Goal: Task Accomplishment & Management: Use online tool/utility

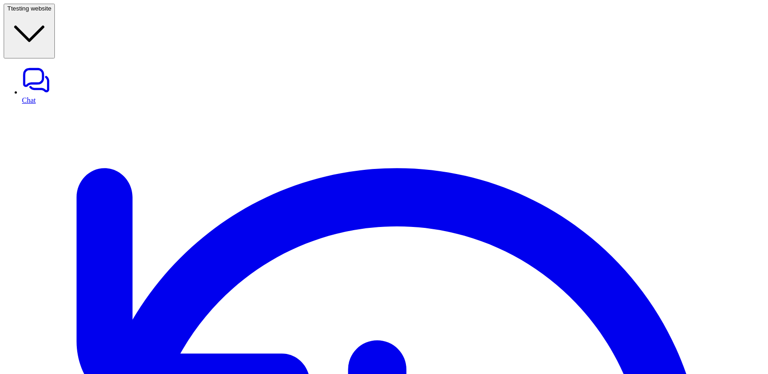
click at [55, 15] on button "T testing website" at bounding box center [29, 31] width 51 height 55
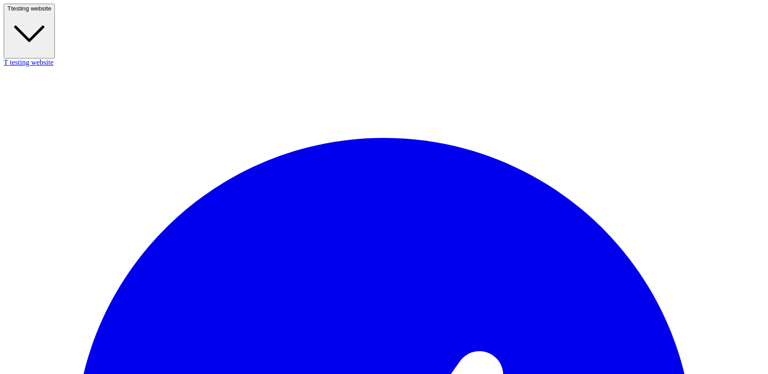
scroll to position [523, 0]
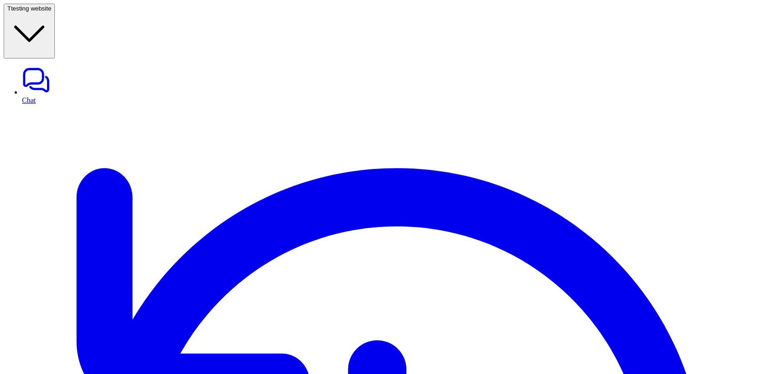
click at [55, 16] on button "T testing website" at bounding box center [29, 31] width 51 height 55
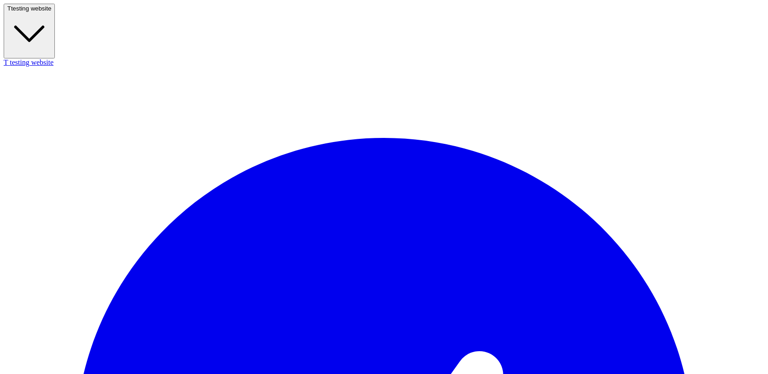
scroll to position [523, 0]
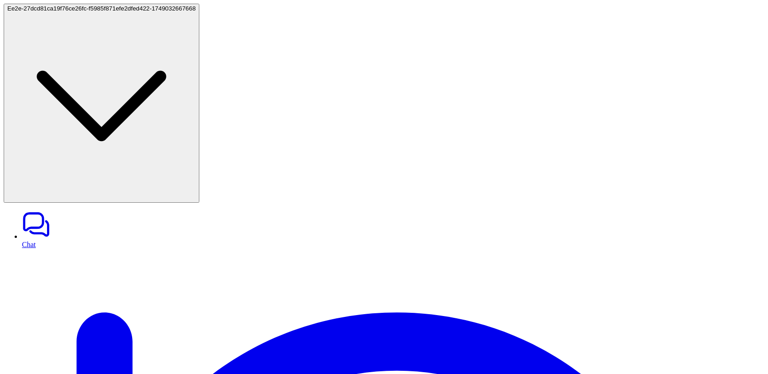
click at [87, 19] on button "E e2e-27dcd81ca19f76ce26fc-f5985f871efe2dfed422-1749032667668" at bounding box center [102, 103] width 196 height 199
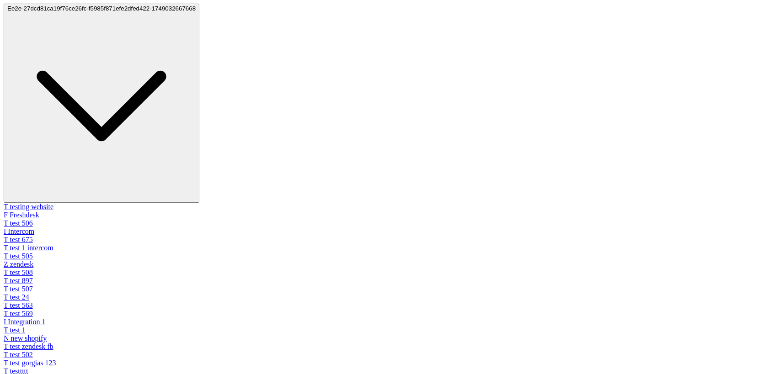
type textarea "**********"
click at [42, 203] on div "T testing website" at bounding box center [384, 207] width 760 height 8
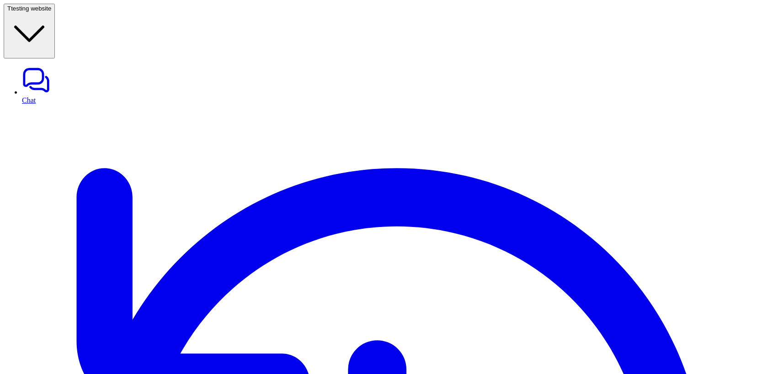
click at [55, 8] on button "T testing website" at bounding box center [29, 31] width 51 height 55
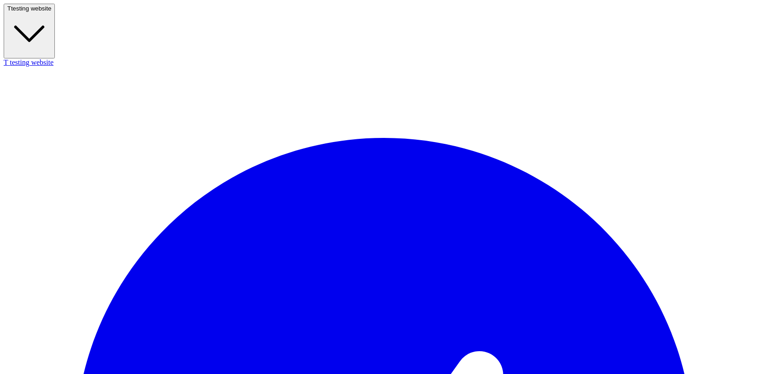
click at [55, 13] on button "T testing website" at bounding box center [29, 31] width 51 height 55
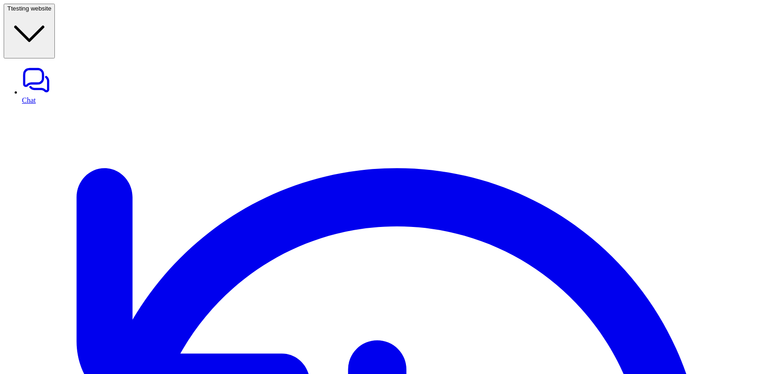
click at [55, 13] on button "T testing website" at bounding box center [29, 31] width 51 height 55
click at [51, 12] on span "testing website" at bounding box center [31, 8] width 40 height 7
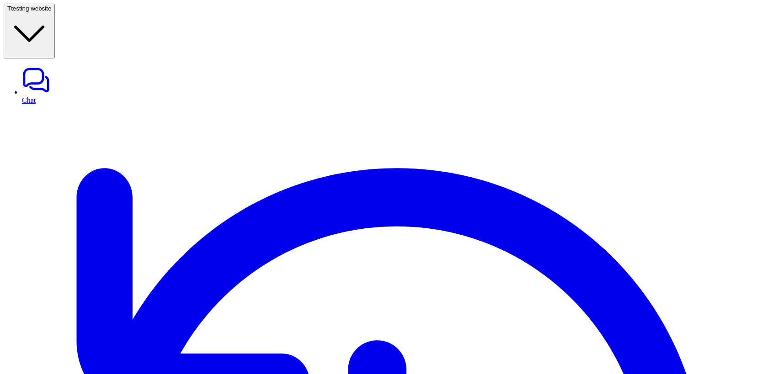
click at [51, 5] on span "testing website" at bounding box center [31, 8] width 40 height 7
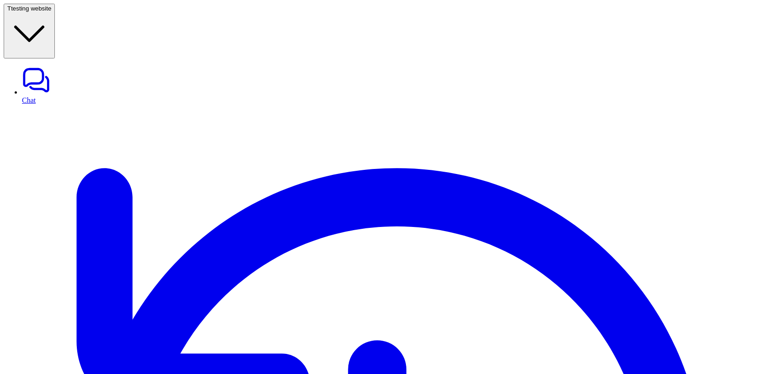
click at [25, 6] on button "T testing website" at bounding box center [29, 31] width 51 height 55
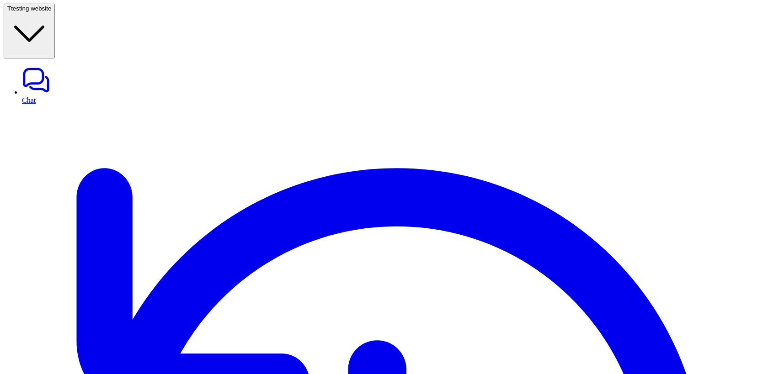
click at [51, 12] on span "testing website" at bounding box center [31, 8] width 40 height 7
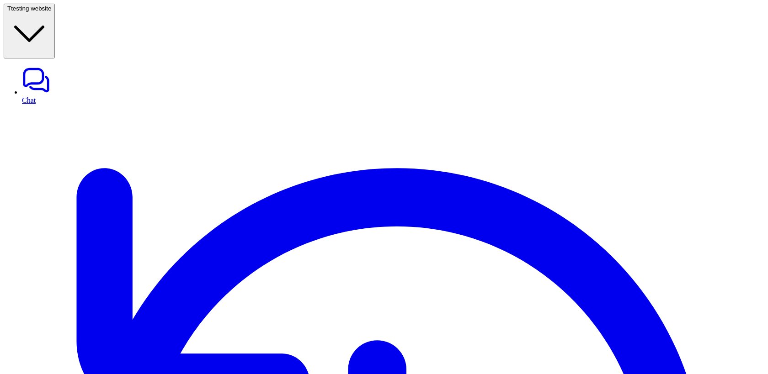
click at [51, 12] on icon "button" at bounding box center [29, 34] width 44 height 44
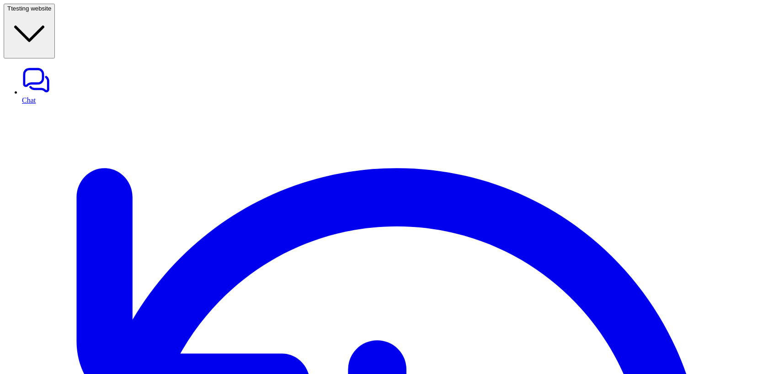
click at [55, 4] on button "T testing website" at bounding box center [29, 31] width 51 height 55
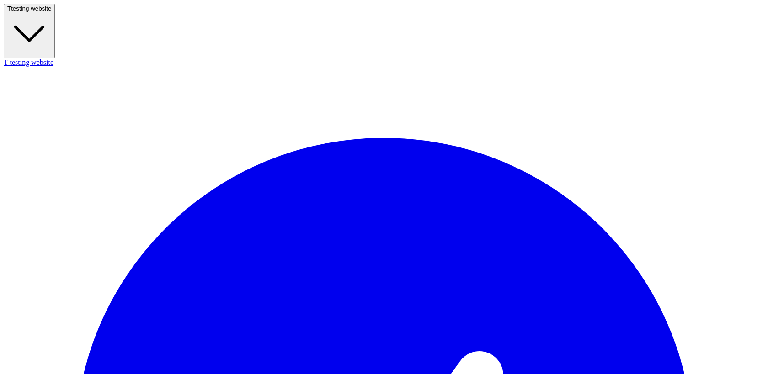
scroll to position [523, 0]
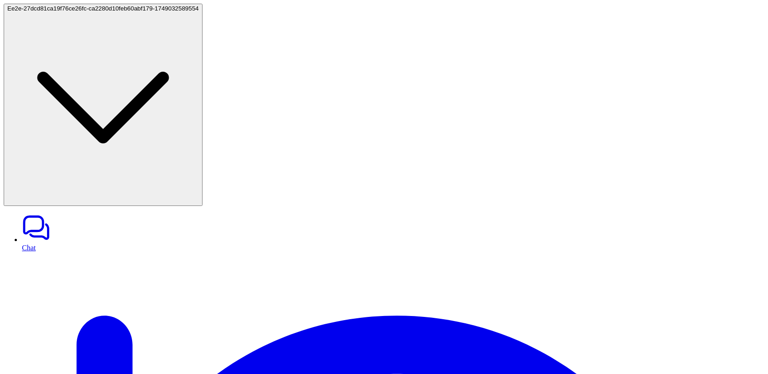
click at [16, 11] on button "E e2e-27dcd81ca19f76ce26fc-ca2280d10feb60abf179-1749032589554" at bounding box center [103, 105] width 199 height 202
type textarea "**********"
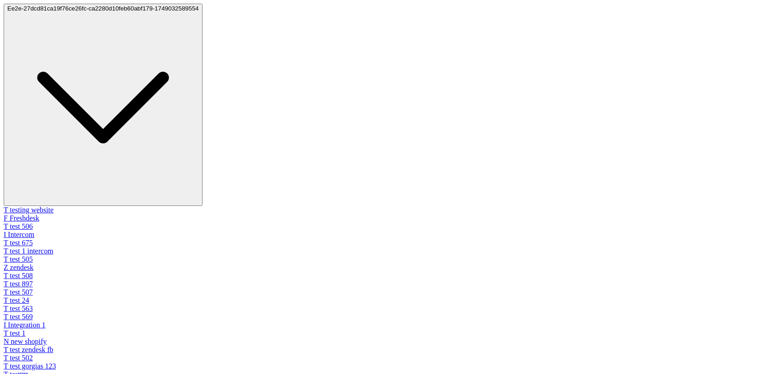
click at [16, 11] on button "E e2e-27dcd81ca19f76ce26fc-ca2280d10feb60abf179-1749032589554" at bounding box center [103, 105] width 199 height 202
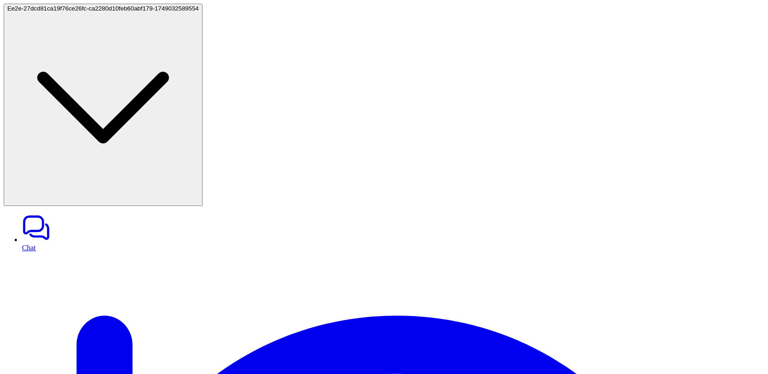
click at [36, 10] on span "e2e-27dcd81ca19f76ce26fc-ca2280d10feb60abf179-1749032589554" at bounding box center [104, 8] width 187 height 7
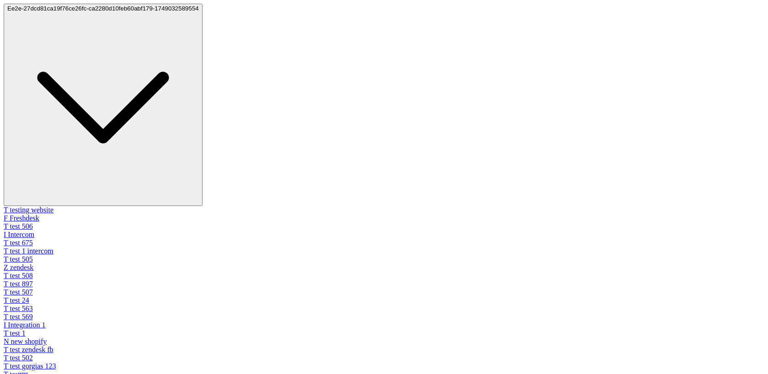
click at [36, 10] on span "e2e-27dcd81ca19f76ce26fc-ca2280d10feb60abf179-1749032589554" at bounding box center [104, 8] width 187 height 7
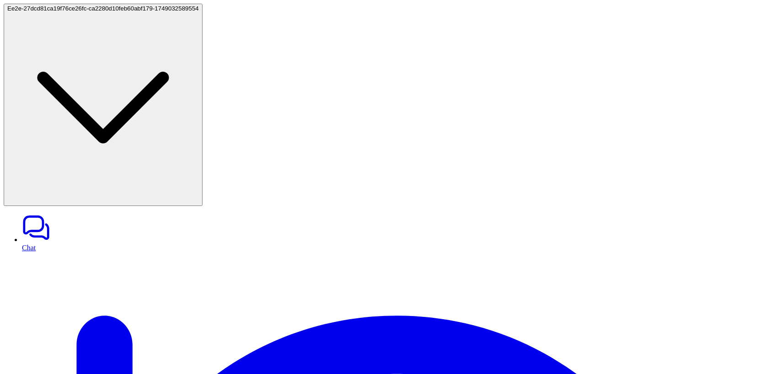
click at [55, 10] on span "e2e-27dcd81ca19f76ce26fc-ca2280d10feb60abf179-1749032589554" at bounding box center [104, 8] width 187 height 7
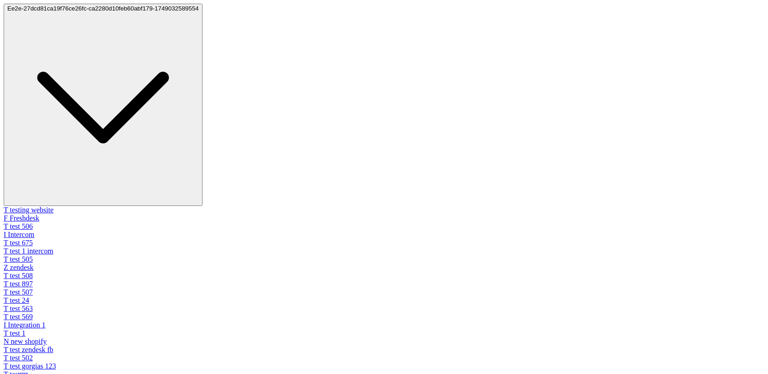
click at [55, 206] on div "T testing website" at bounding box center [384, 210] width 760 height 8
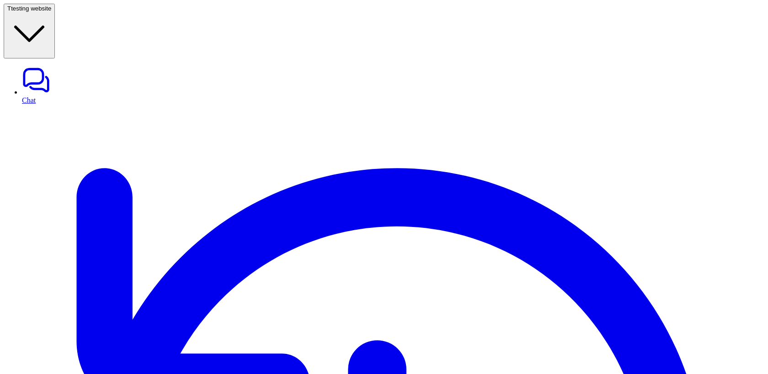
click at [51, 11] on span "testing website" at bounding box center [31, 8] width 40 height 7
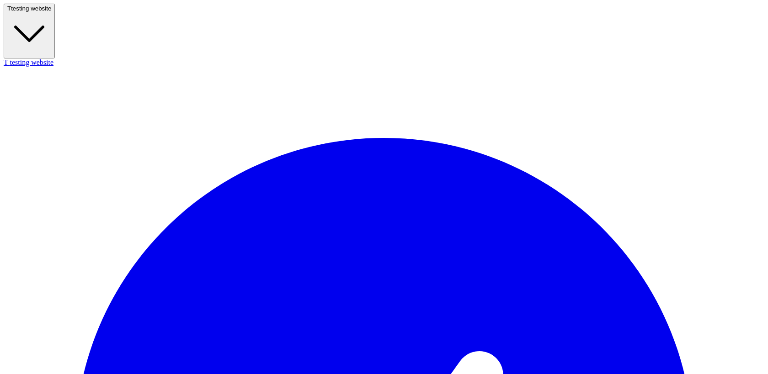
click at [51, 11] on span "testing website" at bounding box center [31, 8] width 40 height 7
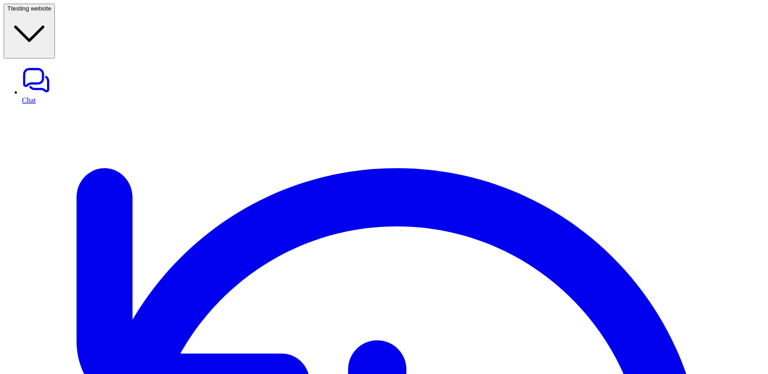
click at [51, 12] on icon "button" at bounding box center [29, 34] width 44 height 44
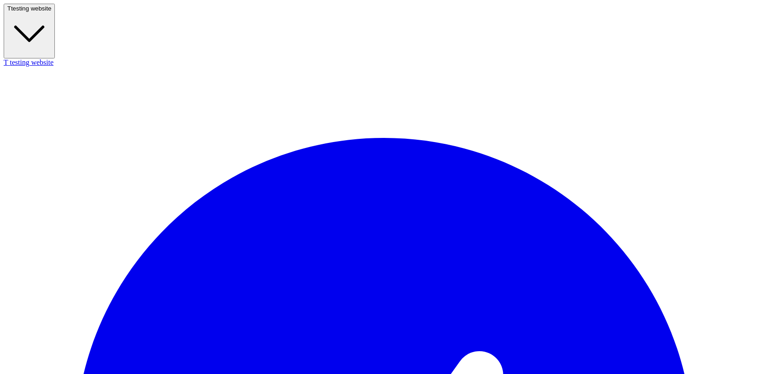
scroll to position [523, 0]
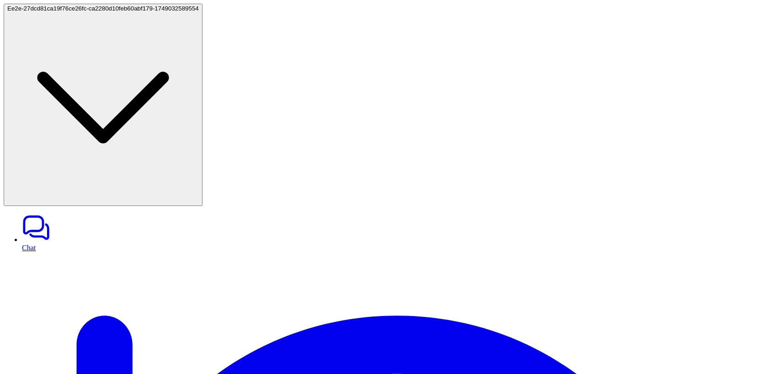
click at [124, 13] on button "E e2e-27dcd81ca19f76ce26fc-ca2280d10feb60abf179-1749032589554" at bounding box center [103, 105] width 199 height 202
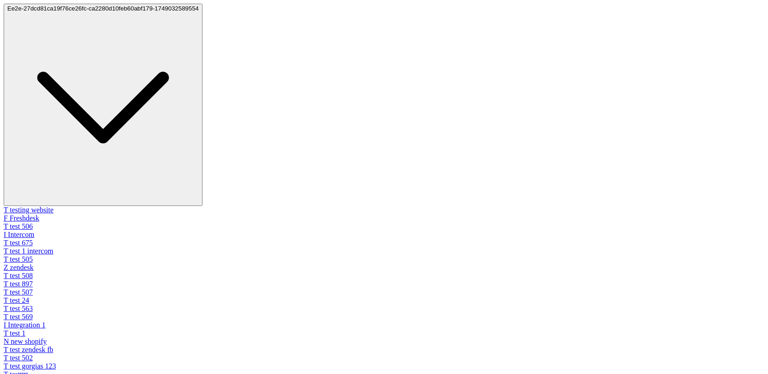
click at [124, 13] on button "E e2e-27dcd81ca19f76ce26fc-ca2280d10feb60abf179-1749032589554" at bounding box center [103, 105] width 199 height 202
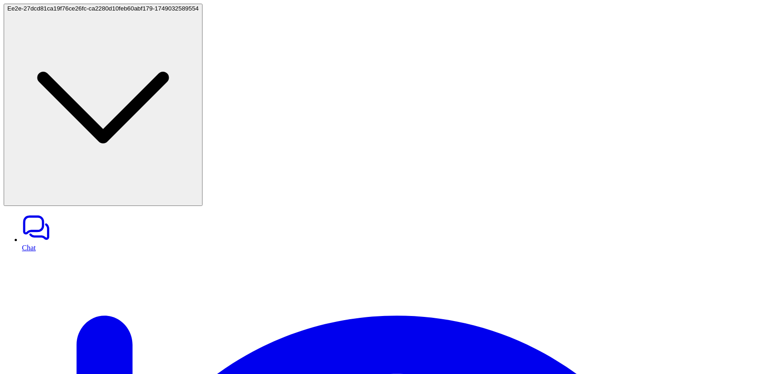
click at [84, 9] on span "e2e-27dcd81ca19f76ce26fc-ca2280d10feb60abf179-1749032589554" at bounding box center [104, 8] width 187 height 7
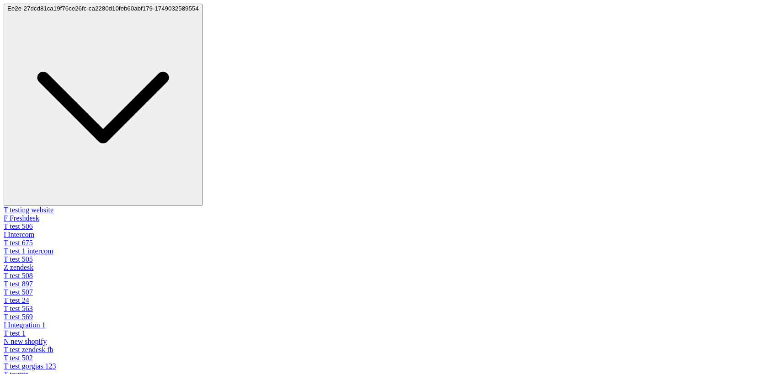
click at [49, 214] on div "F Freshdesk" at bounding box center [384, 218] width 760 height 8
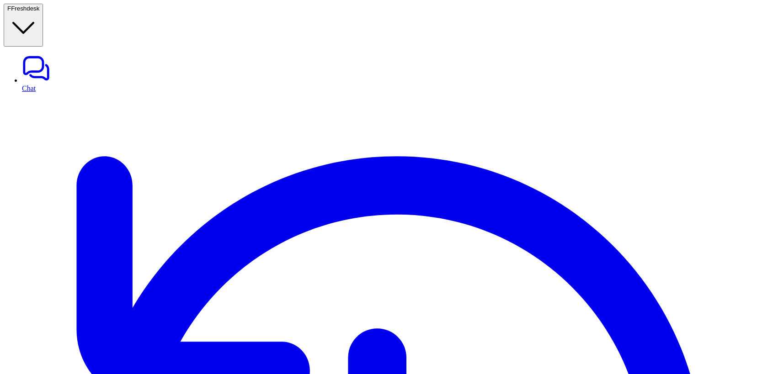
type textarea "**********"
click at [39, 12] on span "Freshdesk" at bounding box center [25, 8] width 28 height 7
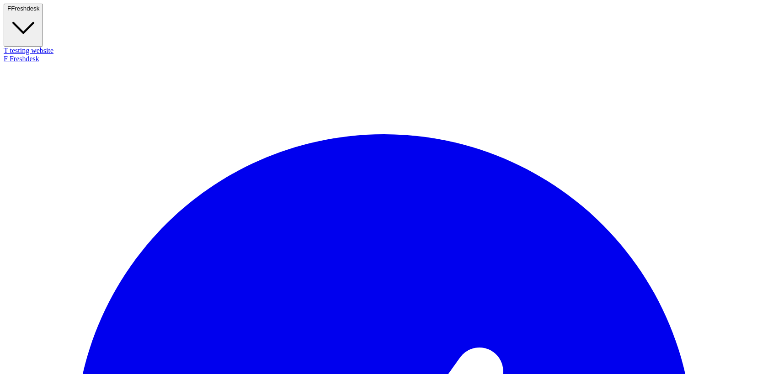
click at [51, 47] on div "T testing website" at bounding box center [384, 51] width 760 height 8
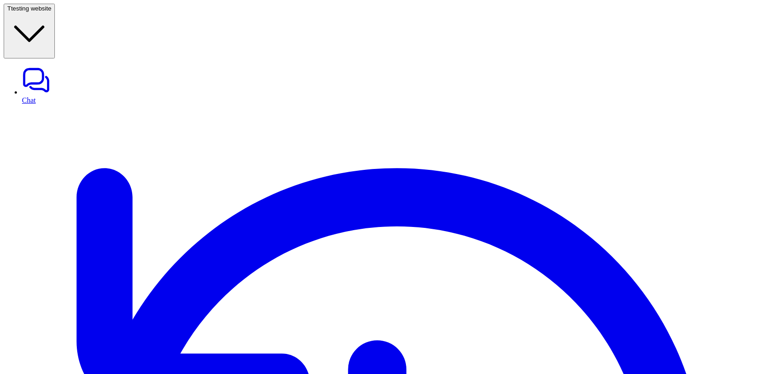
click at [51, 10] on span "testing website" at bounding box center [31, 8] width 40 height 7
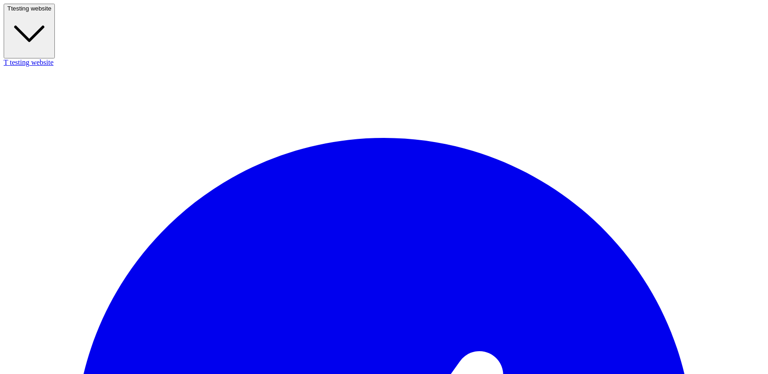
scroll to position [523, 0]
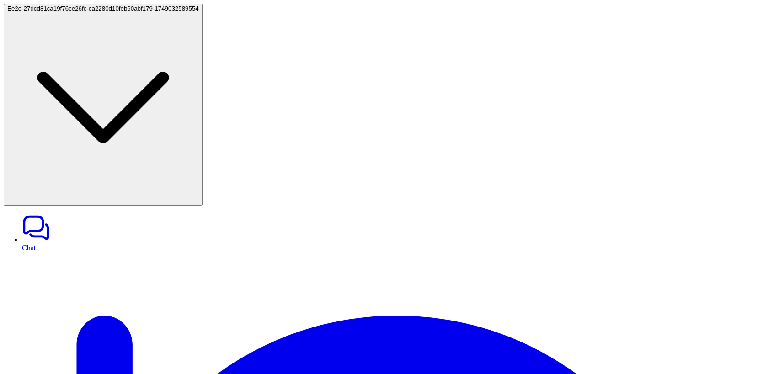
click at [102, 12] on span "e2e-27dcd81ca19f76ce26fc-ca2280d10feb60abf179-1749032589554" at bounding box center [104, 8] width 187 height 7
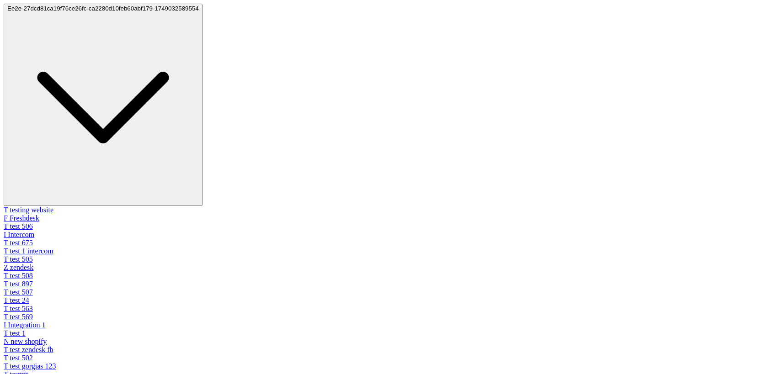
click at [102, 12] on span "e2e-27dcd81ca19f76ce26fc-ca2280d10feb60abf179-1749032589554" at bounding box center [104, 8] width 187 height 7
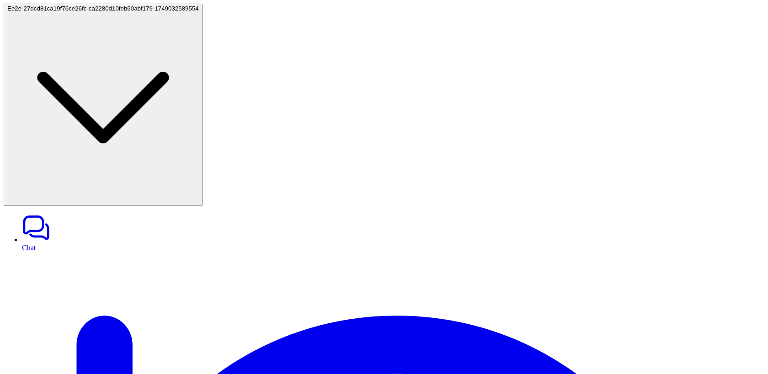
click at [102, 12] on span "e2e-27dcd81ca19f76ce26fc-ca2280d10feb60abf179-1749032589554" at bounding box center [104, 8] width 187 height 7
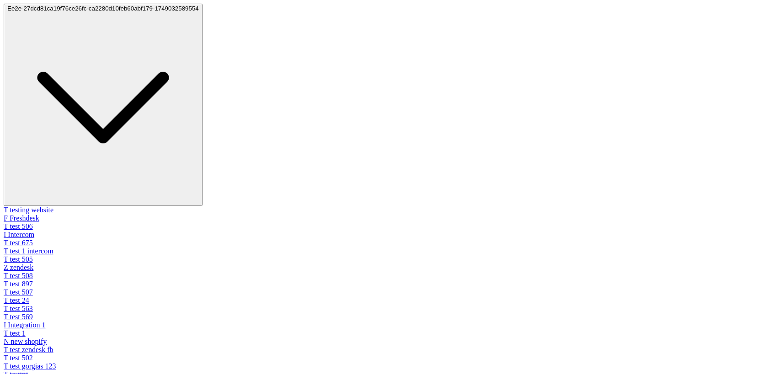
click at [102, 12] on span "e2e-27dcd81ca19f76ce26fc-ca2280d10feb60abf179-1749032589554" at bounding box center [104, 8] width 187 height 7
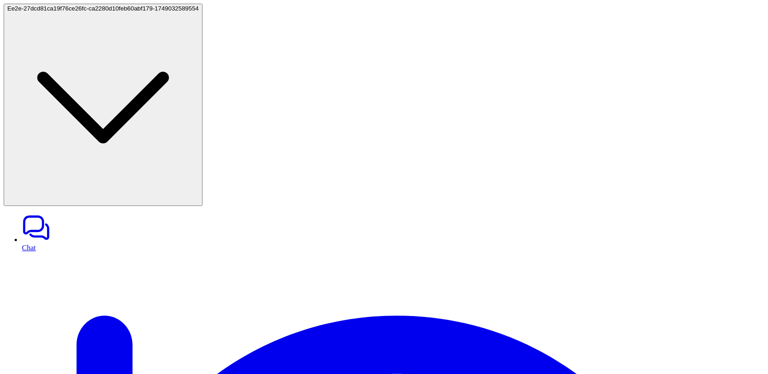
click at [102, 12] on span "e2e-27dcd81ca19f76ce26fc-ca2280d10feb60abf179-1749032589554" at bounding box center [104, 8] width 187 height 7
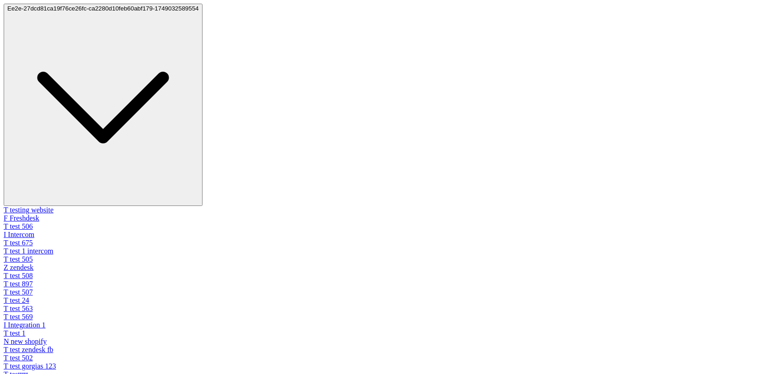
click at [102, 12] on span "e2e-27dcd81ca19f76ce26fc-ca2280d10feb60abf179-1749032589554" at bounding box center [104, 8] width 187 height 7
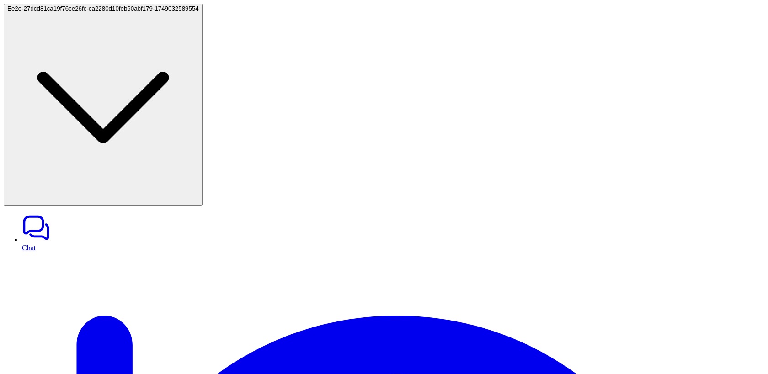
click at [87, 12] on span "e2e-27dcd81ca19f76ce26fc-ca2280d10feb60abf179-1749032589554" at bounding box center [104, 8] width 187 height 7
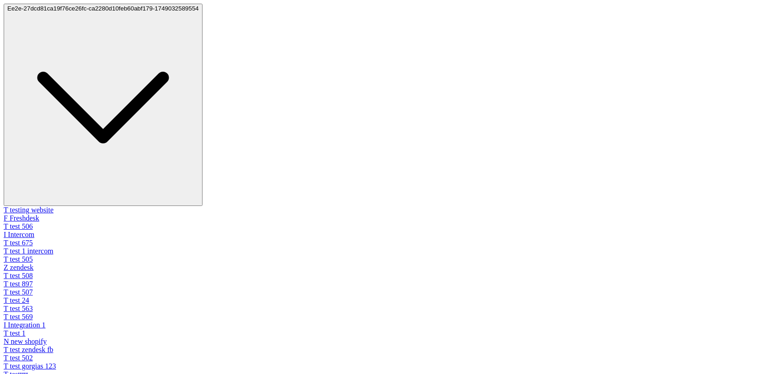
click at [87, 12] on span "e2e-27dcd81ca19f76ce26fc-ca2280d10feb60abf179-1749032589554" at bounding box center [104, 8] width 187 height 7
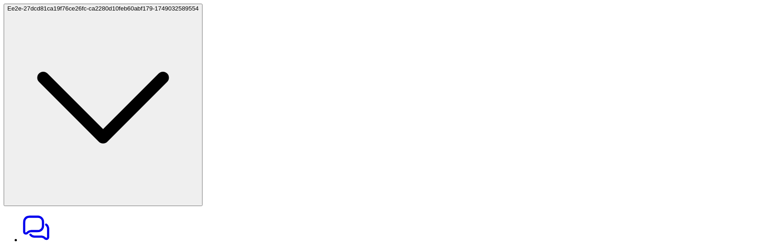
click at [92, 12] on span "e2e-27dcd81ca19f76ce26fc-ca2280d10feb60abf179-1749032589554" at bounding box center [104, 8] width 187 height 7
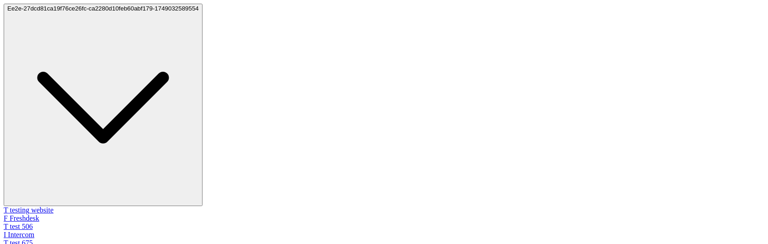
click at [48, 206] on div "T testing website" at bounding box center [384, 210] width 760 height 8
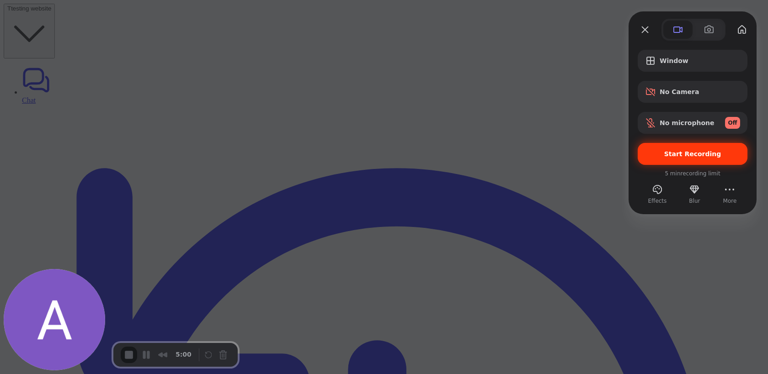
click at [674, 158] on div "Start Recording" at bounding box center [692, 154] width 110 height 22
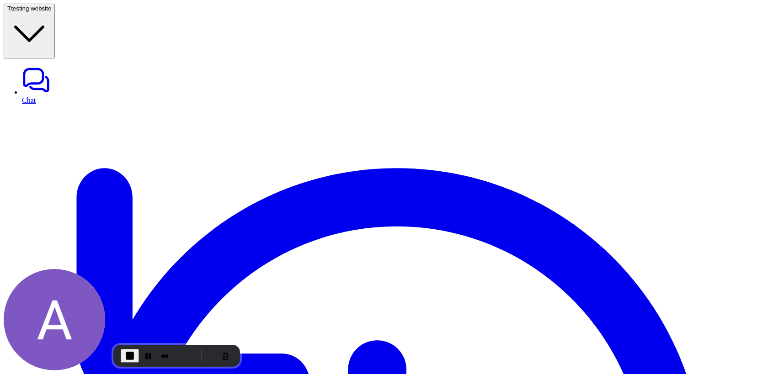
click at [130, 357] on span "End Recording" at bounding box center [129, 355] width 11 height 11
